Goal: Task Accomplishment & Management: Manage account settings

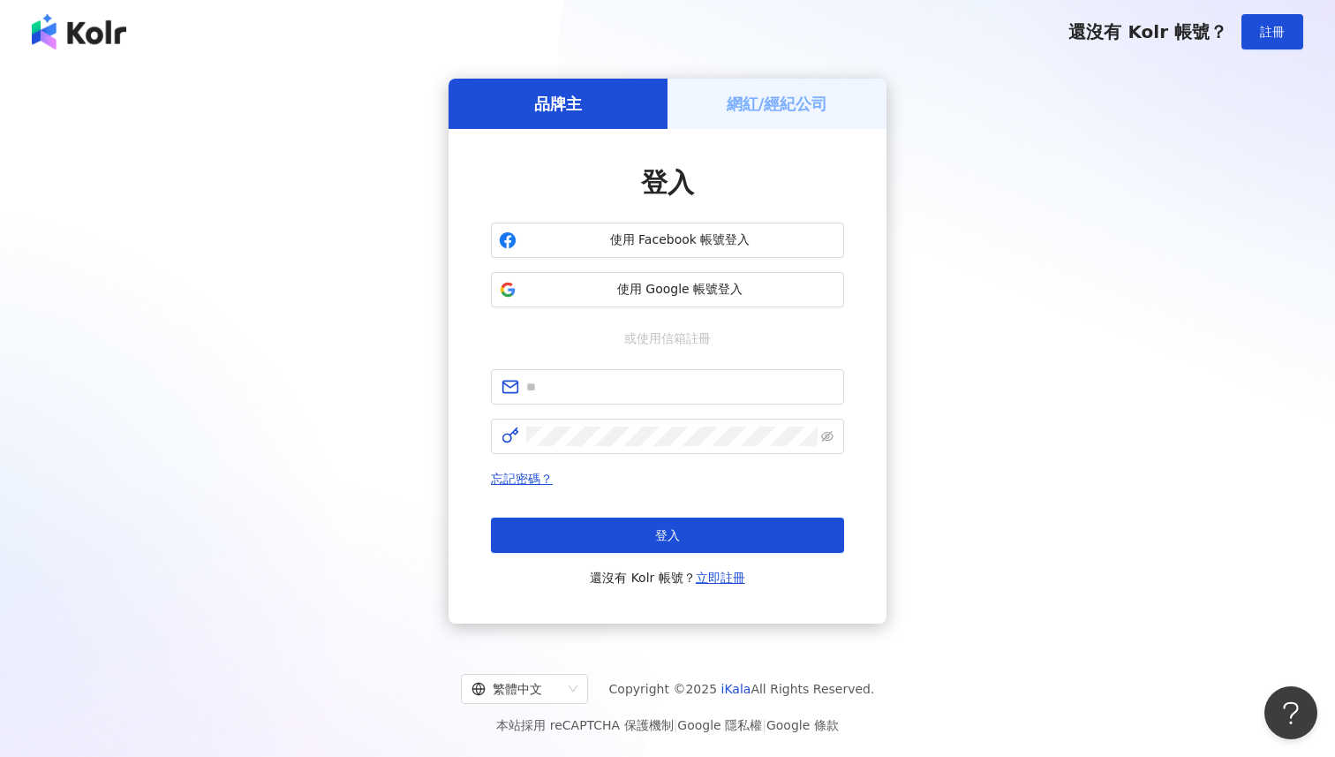
click at [749, 121] on div "網紅/經紀公司" at bounding box center [776, 104] width 219 height 50
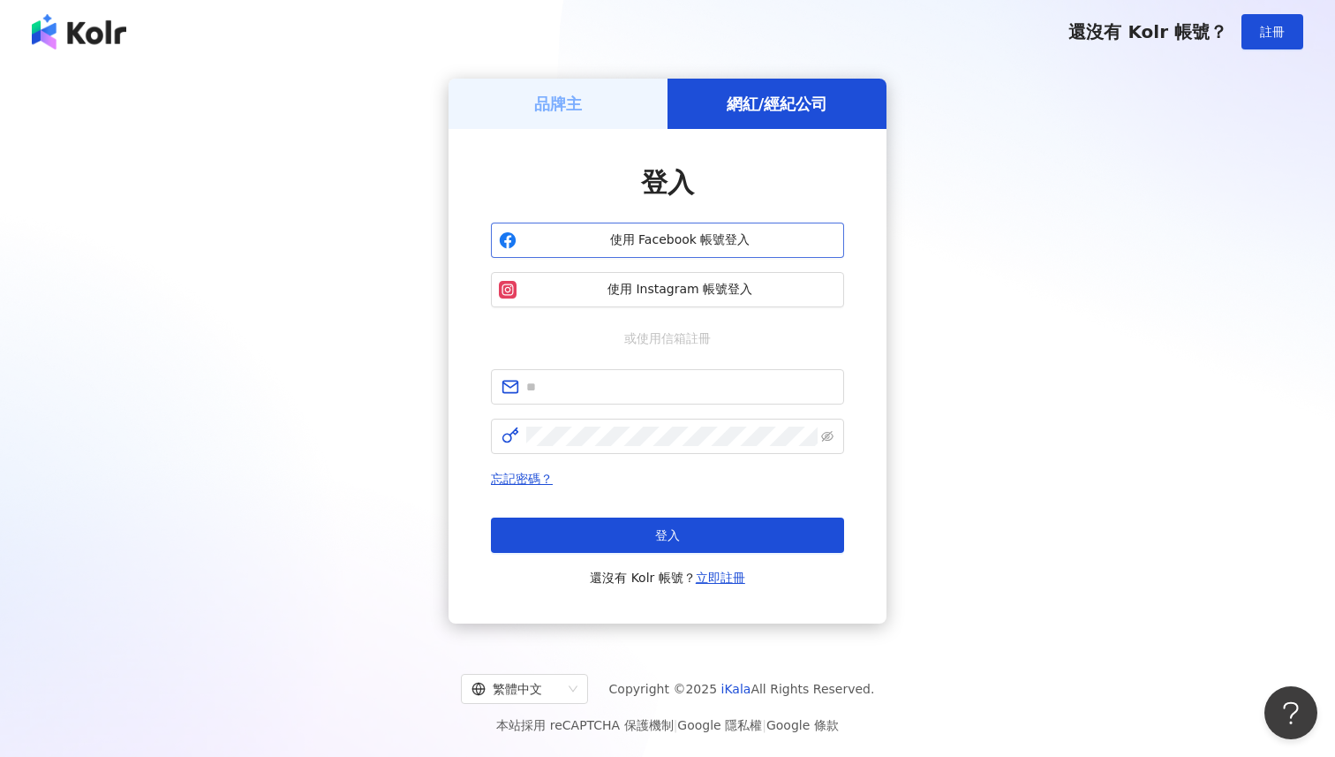
click at [678, 244] on span "使用 Facebook 帳號登入" at bounding box center [680, 240] width 313 height 18
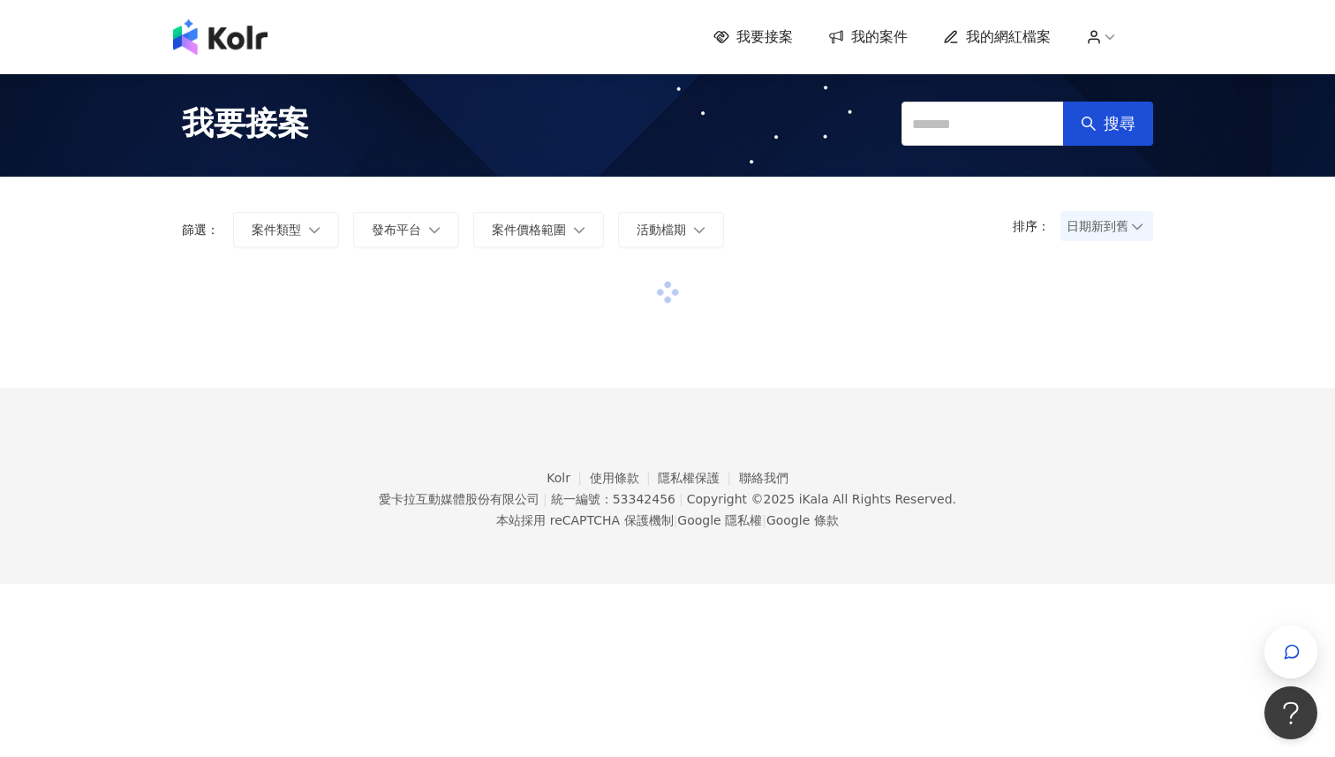
click at [1017, 32] on span "我的網紅檔案" at bounding box center [1008, 36] width 85 height 19
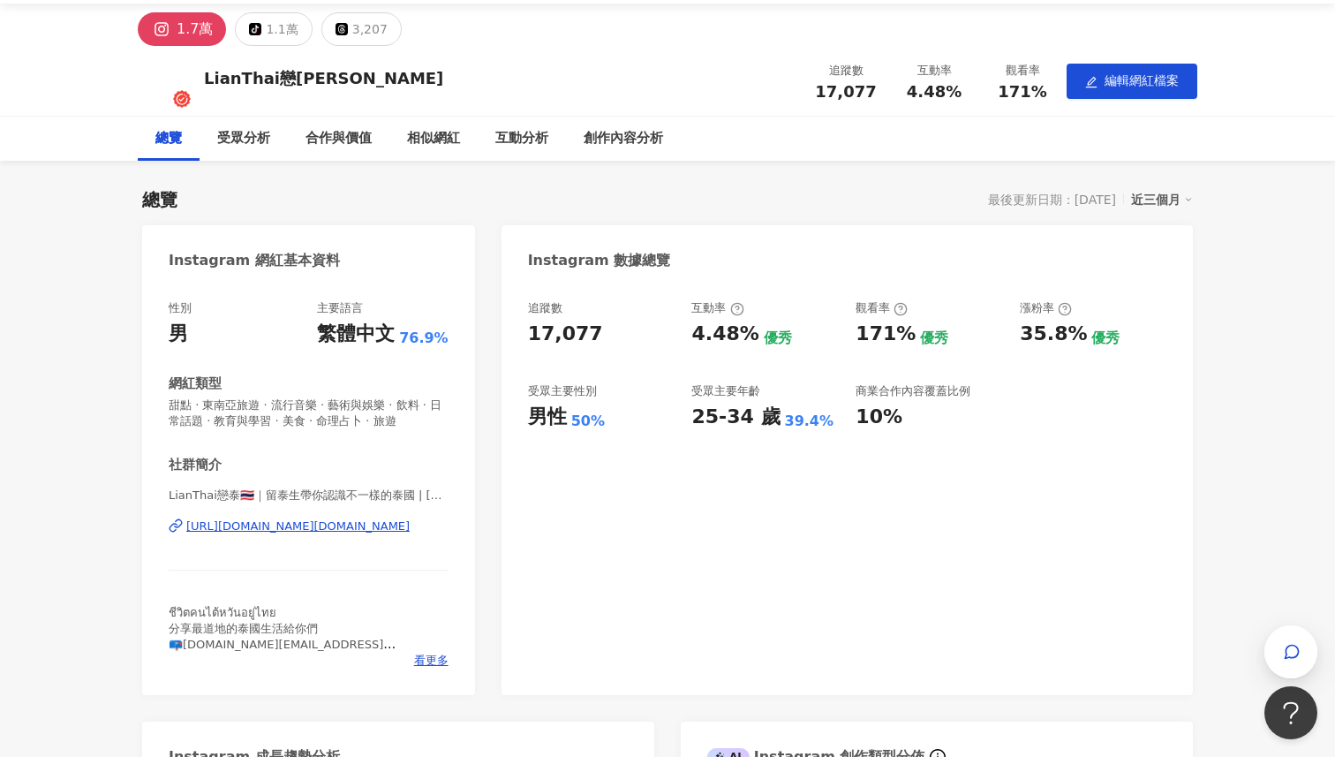
scroll to position [72, 0]
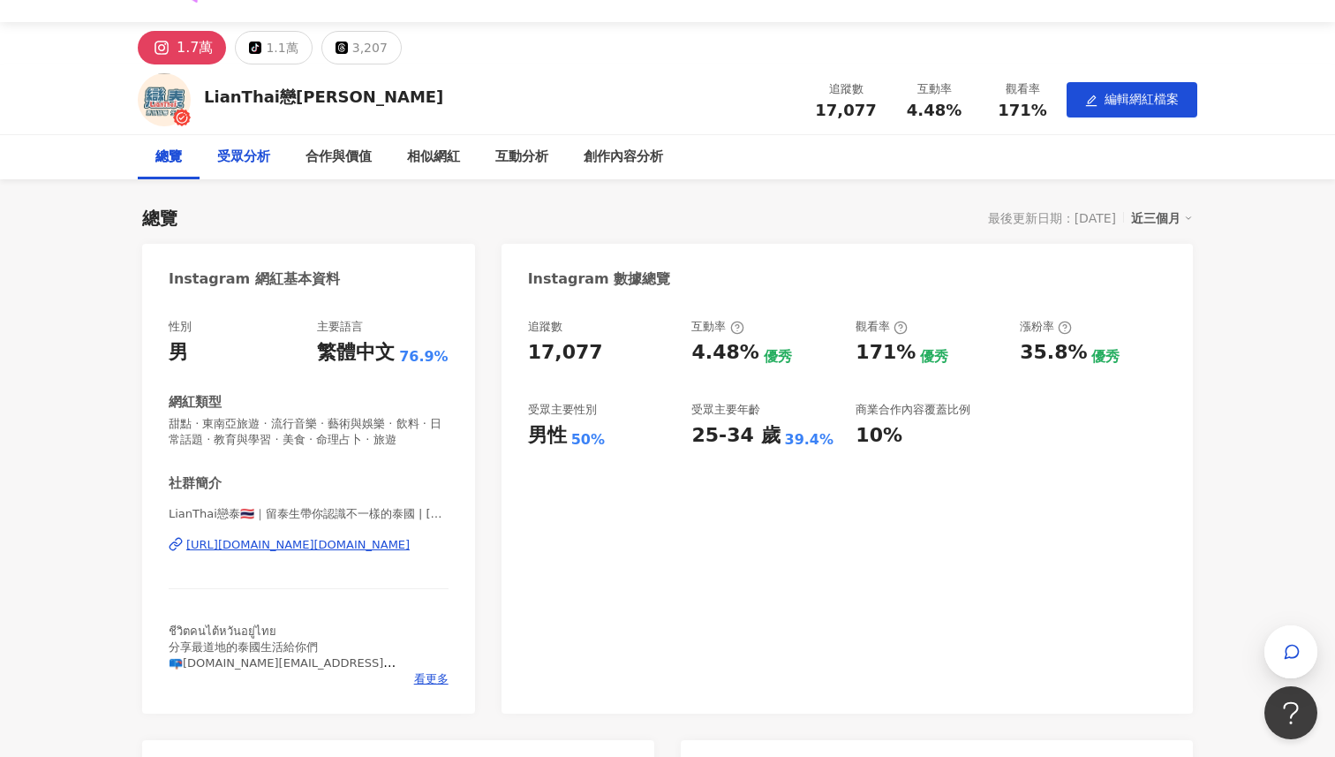
click at [250, 157] on div "受眾分析" at bounding box center [243, 157] width 53 height 21
